Goal: Task Accomplishment & Management: Manage account settings

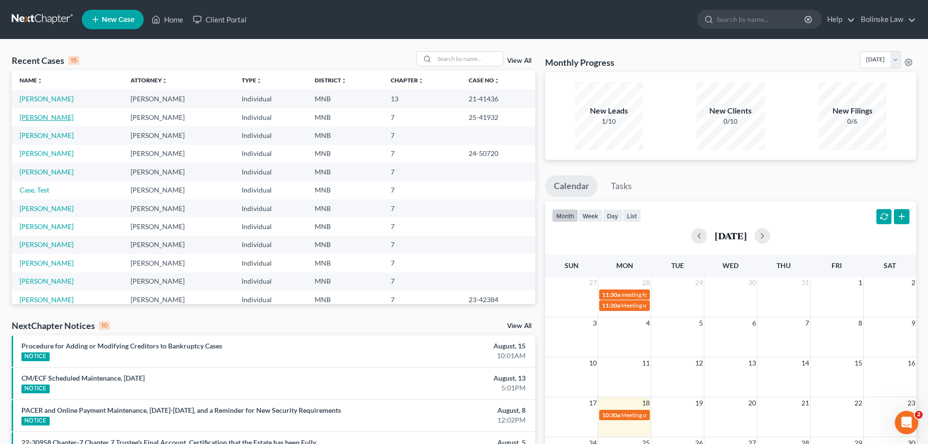
click at [32, 119] on link "[PERSON_NAME]" at bounding box center [46, 117] width 54 height 8
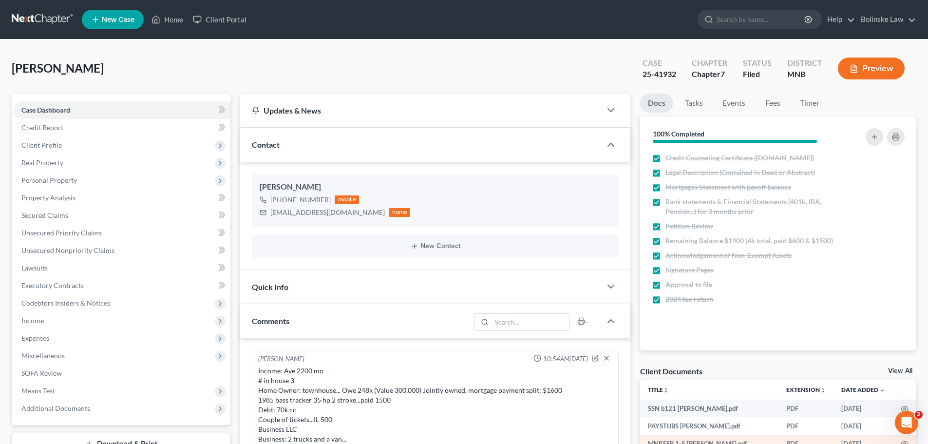
scroll to position [340, 0]
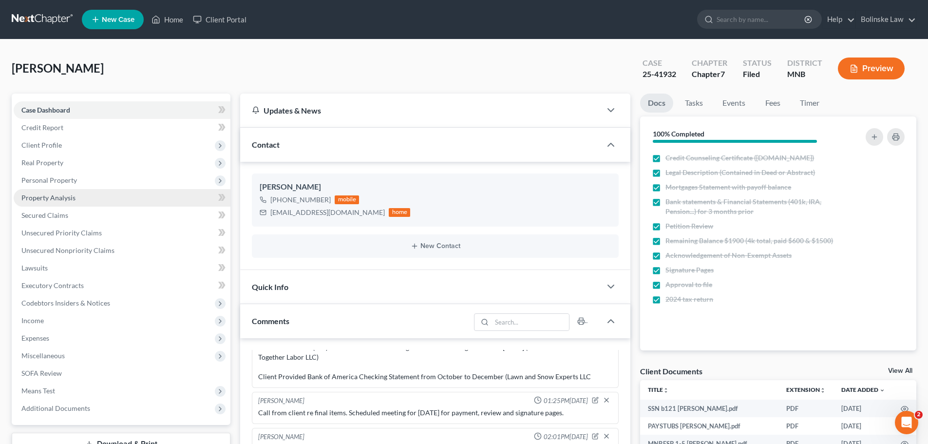
click at [73, 197] on span "Property Analysis" at bounding box center [48, 197] width 54 height 8
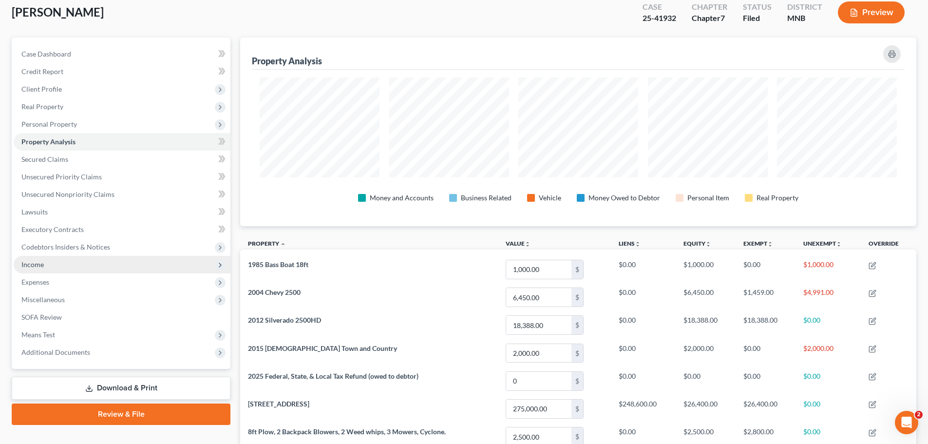
scroll to position [49, 0]
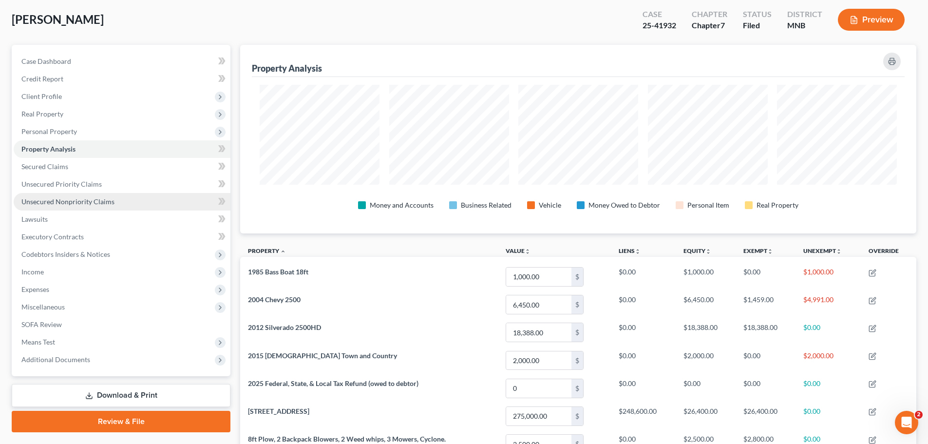
click at [81, 201] on span "Unsecured Nonpriority Claims" at bounding box center [67, 201] width 93 height 8
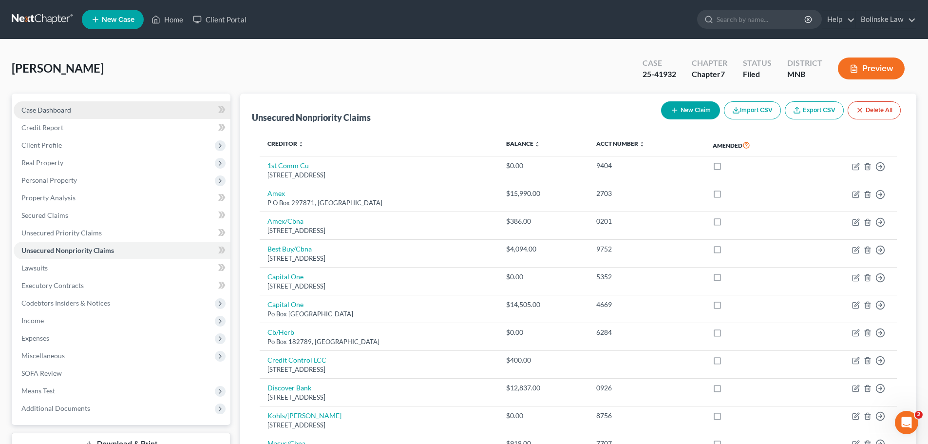
click at [57, 111] on span "Case Dashboard" at bounding box center [46, 110] width 50 height 8
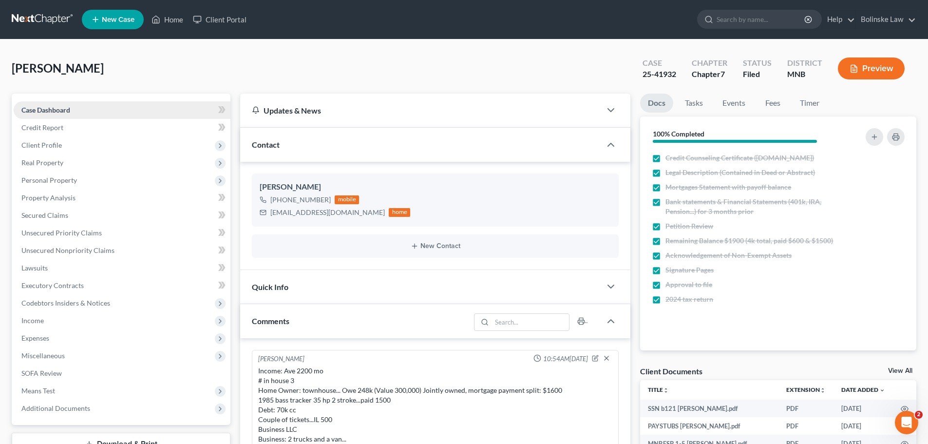
scroll to position [340, 0]
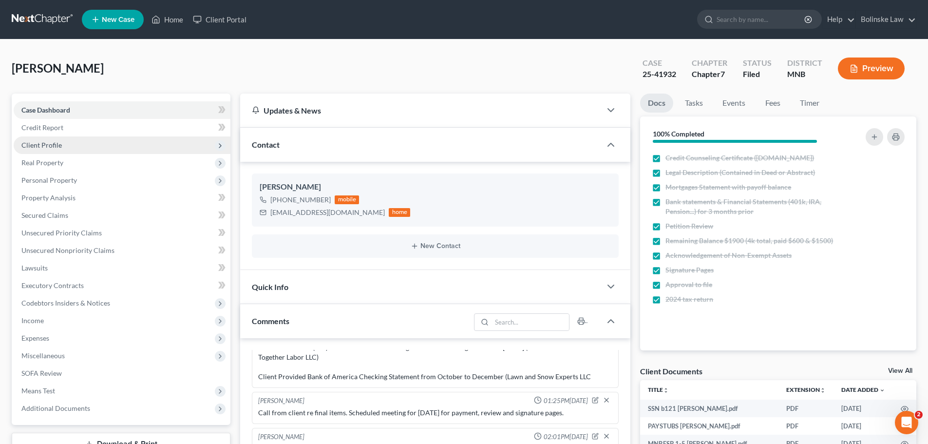
click at [68, 149] on span "Client Profile" at bounding box center [122, 145] width 217 height 18
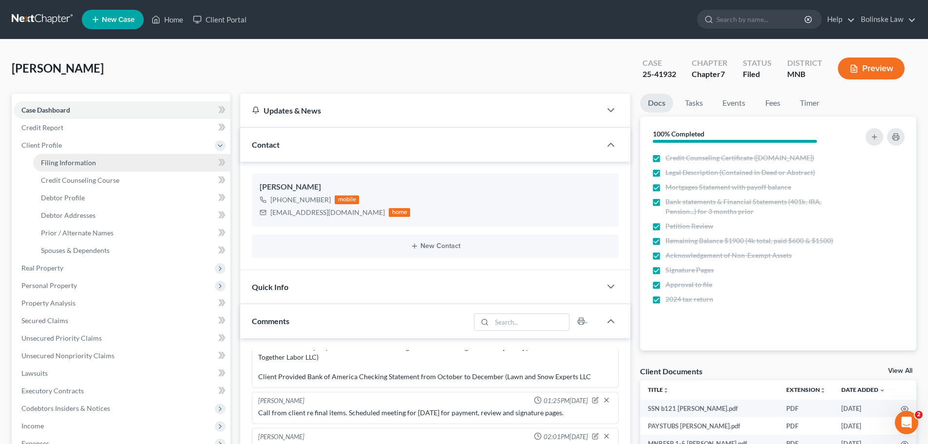
click at [100, 163] on link "Filing Information" at bounding box center [131, 163] width 197 height 18
select select "1"
select select "0"
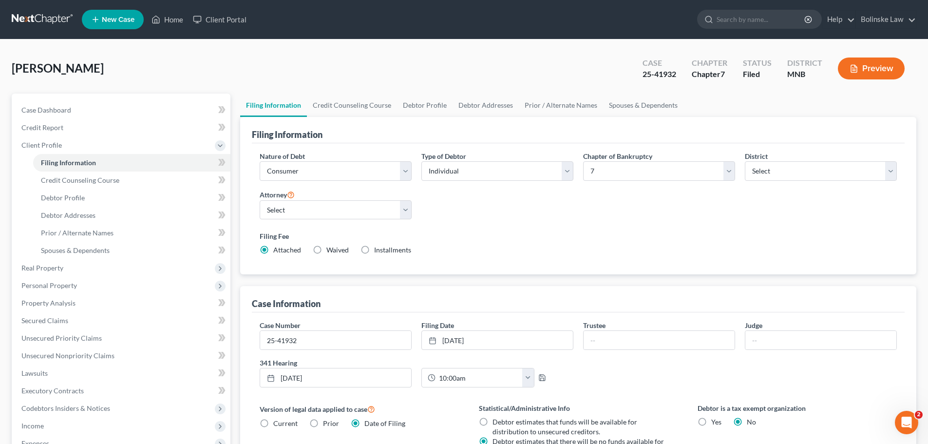
click at [29, 18] on link at bounding box center [43, 20] width 62 height 18
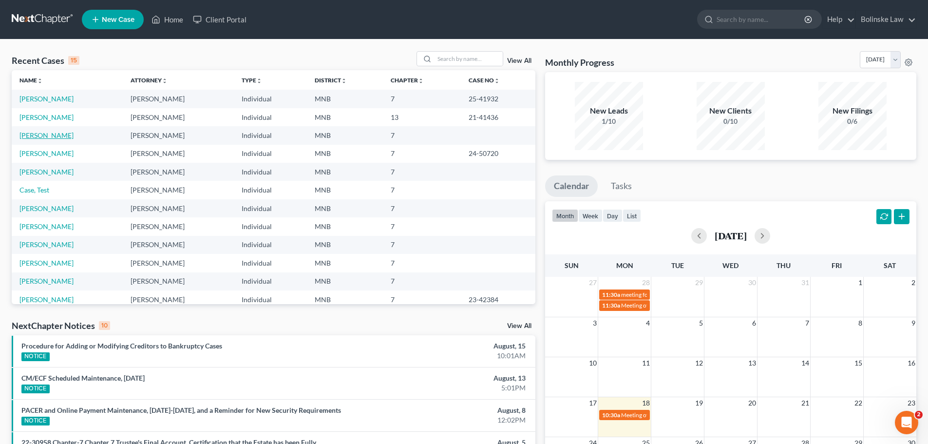
click at [35, 137] on link "[PERSON_NAME]" at bounding box center [46, 135] width 54 height 8
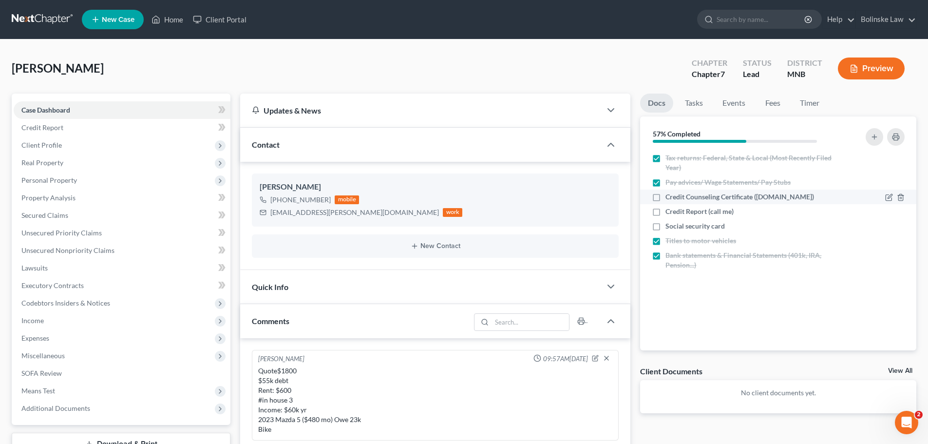
click at [665, 197] on label "Credit Counseling Certificate ([DOMAIN_NAME])" at bounding box center [739, 197] width 149 height 10
click at [669, 197] on input "Credit Counseling Certificate ([DOMAIN_NAME])" at bounding box center [672, 195] width 6 height 6
checkbox input "true"
click at [688, 105] on link "Tasks" at bounding box center [694, 103] width 34 height 19
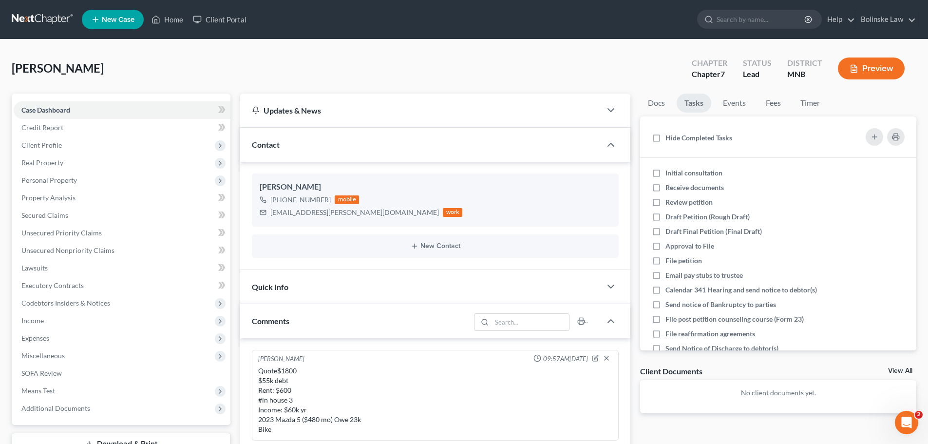
click at [665, 137] on label "Hide Completed Tasks" at bounding box center [698, 138] width 67 height 10
click at [669, 137] on input "Hide Completed Tasks" at bounding box center [672, 136] width 6 height 6
checkbox input "true"
click at [665, 172] on label "Initial consultation" at bounding box center [697, 173] width 65 height 10
click at [669, 172] on input "Initial consultation" at bounding box center [672, 171] width 6 height 6
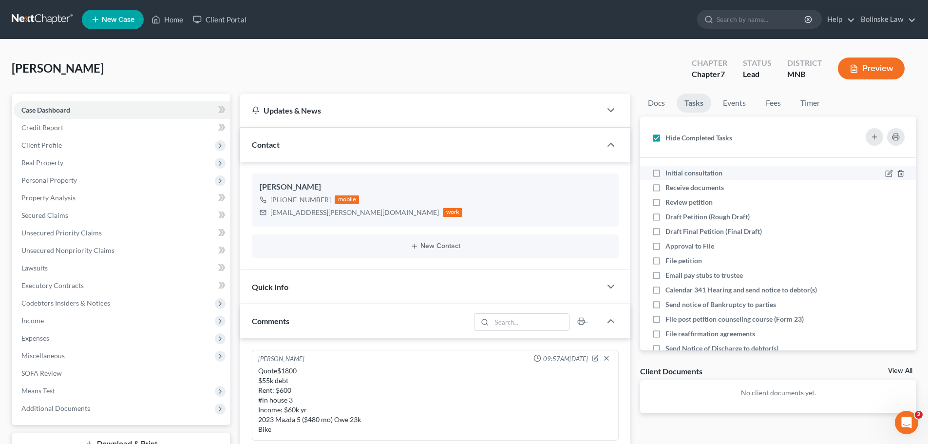
checkbox input "true"
click at [665, 188] on label "Receive documents" at bounding box center [698, 188] width 66 height 10
click at [669, 188] on input "Receive documents" at bounding box center [672, 186] width 6 height 6
checkbox input "true"
click at [665, 216] on label "Draft Petition (Rough Draft)" at bounding box center [711, 217] width 92 height 10
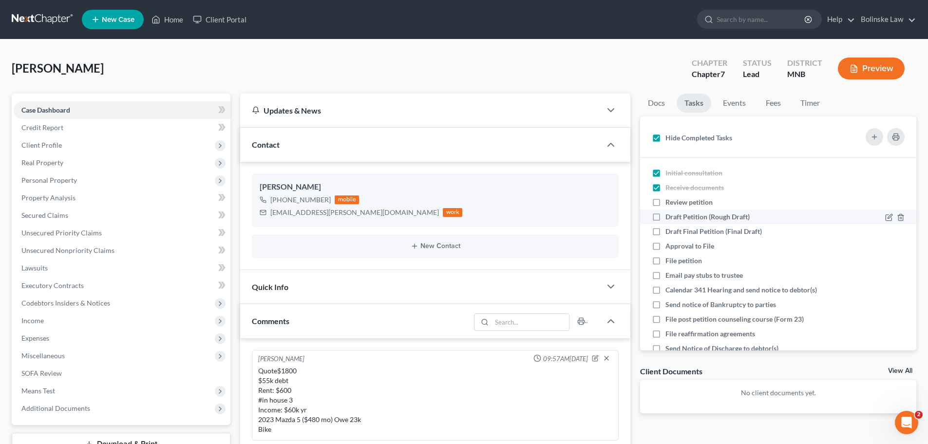
click at [669, 216] on input "Draft Petition (Rough Draft)" at bounding box center [672, 215] width 6 height 6
checkbox input "true"
click at [658, 102] on link "Docs" at bounding box center [656, 103] width 33 height 19
